Goal: Check status: Check status

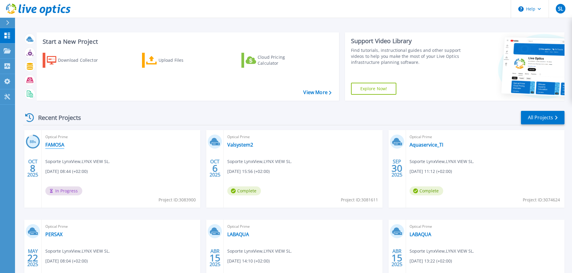
click at [56, 145] on link "FAMOSA" at bounding box center [54, 145] width 19 height 6
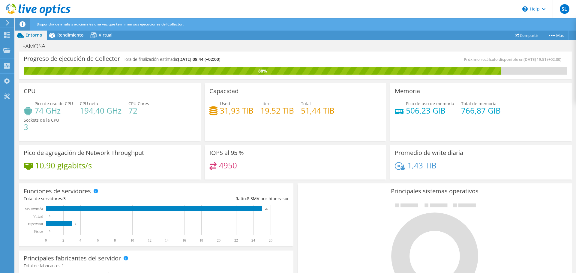
scroll to position [90, 0]
click at [70, 33] on span "Rendimiento" at bounding box center [70, 35] width 26 height 6
